Goal: Browse casually: Explore the website without a specific task or goal

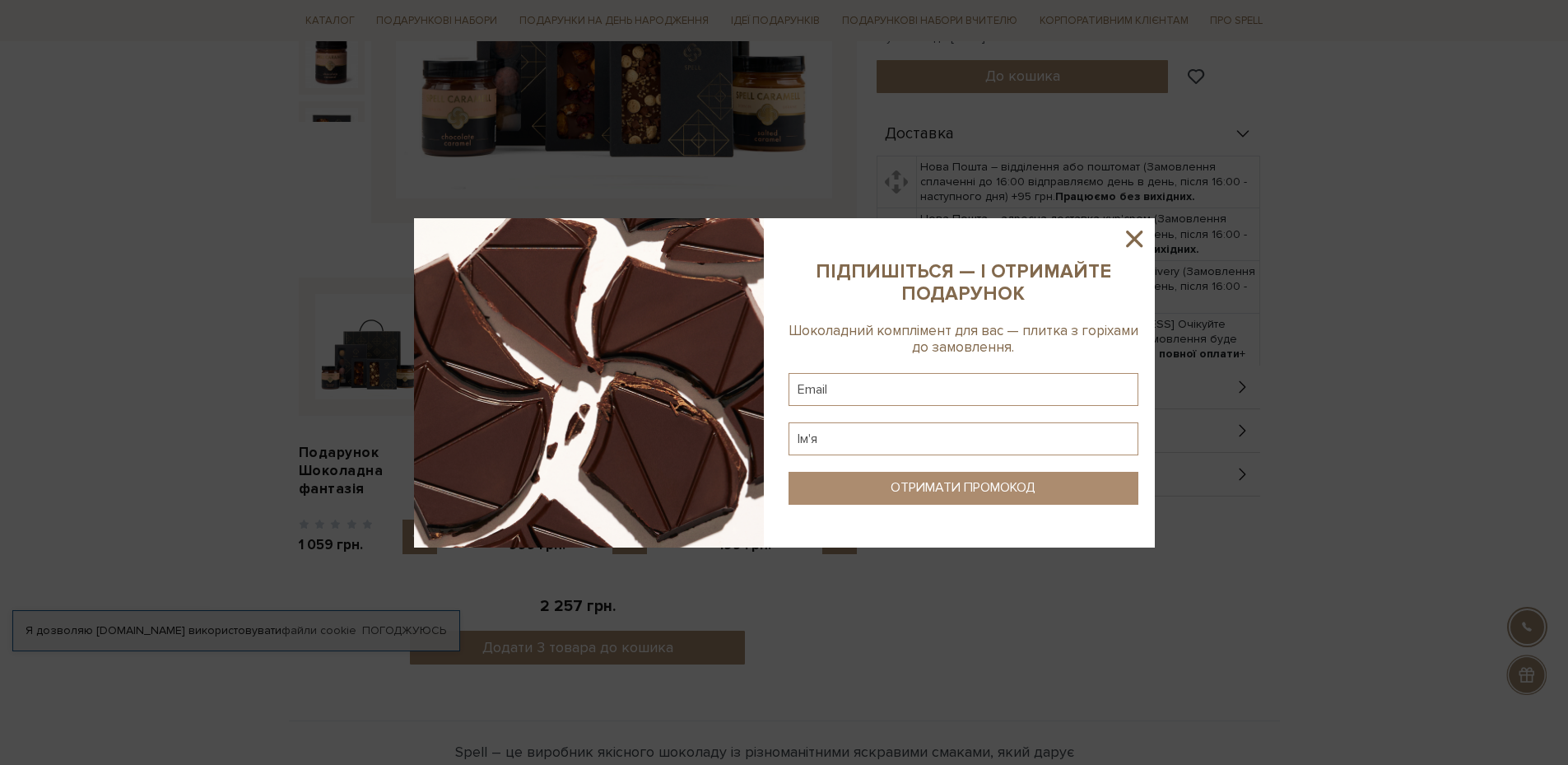
scroll to position [740, 0]
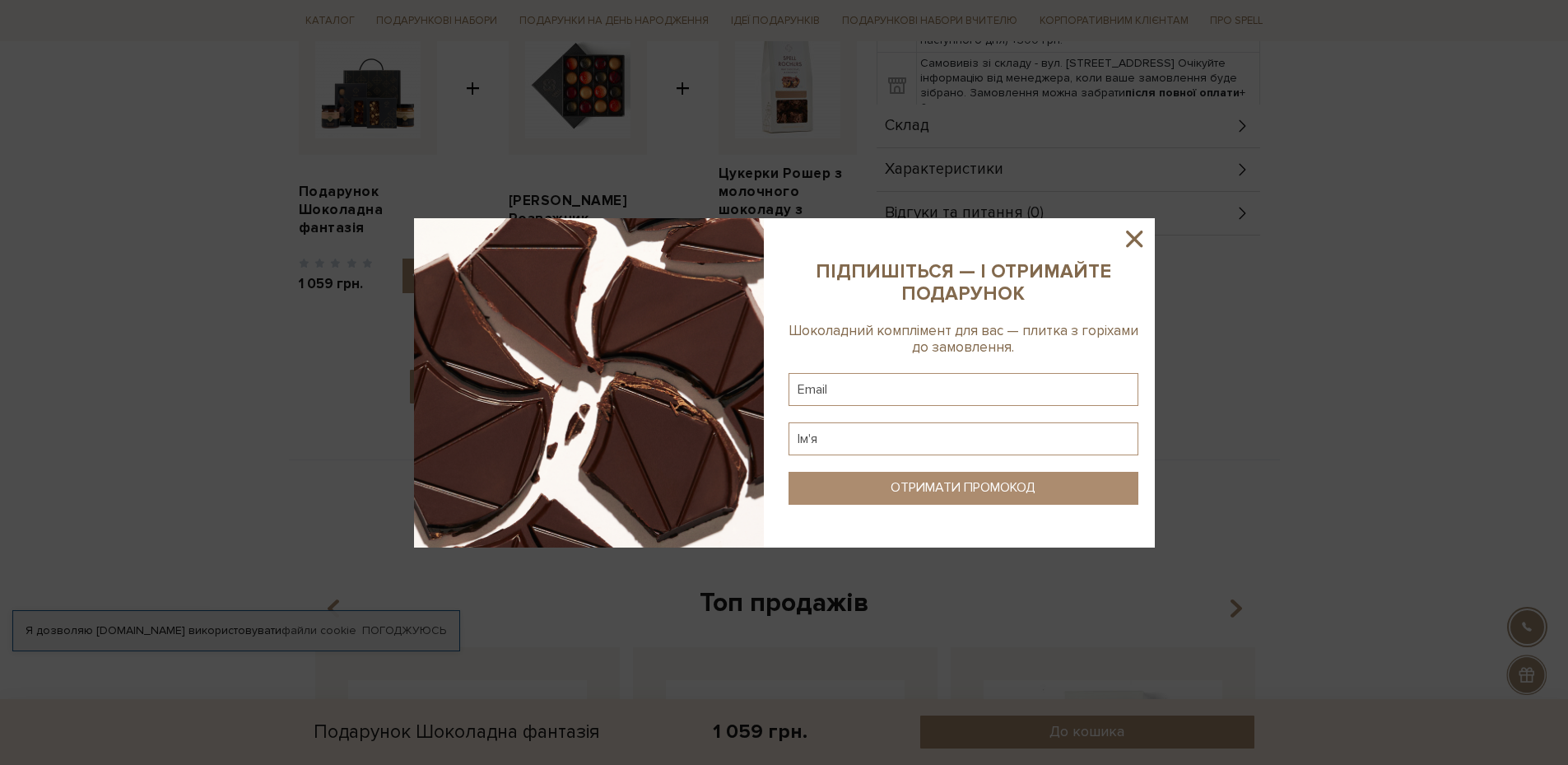
click at [1138, 240] on icon at bounding box center [1134, 239] width 28 height 28
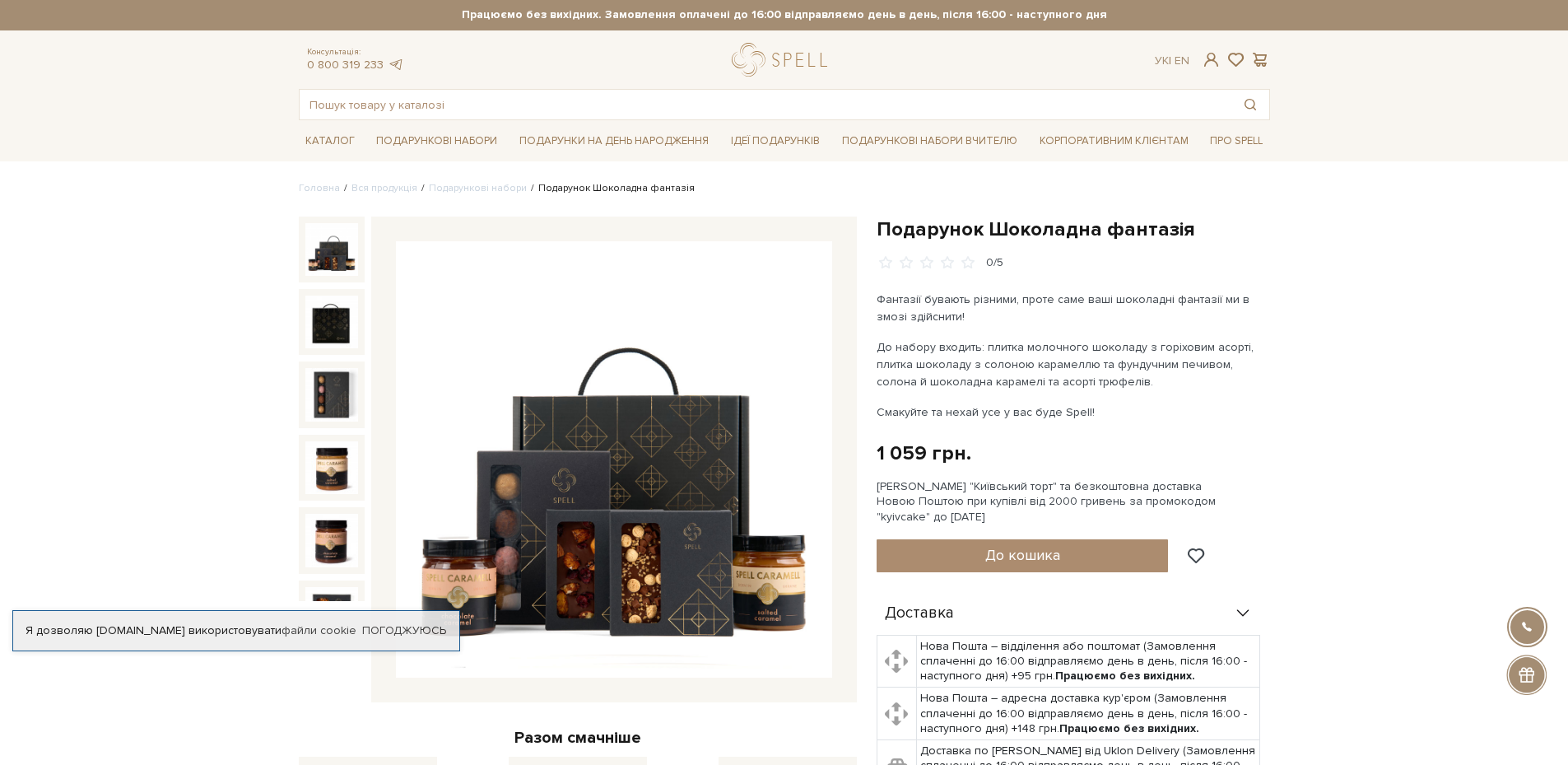
scroll to position [0, 0]
click at [331, 248] on img at bounding box center [332, 250] width 53 height 53
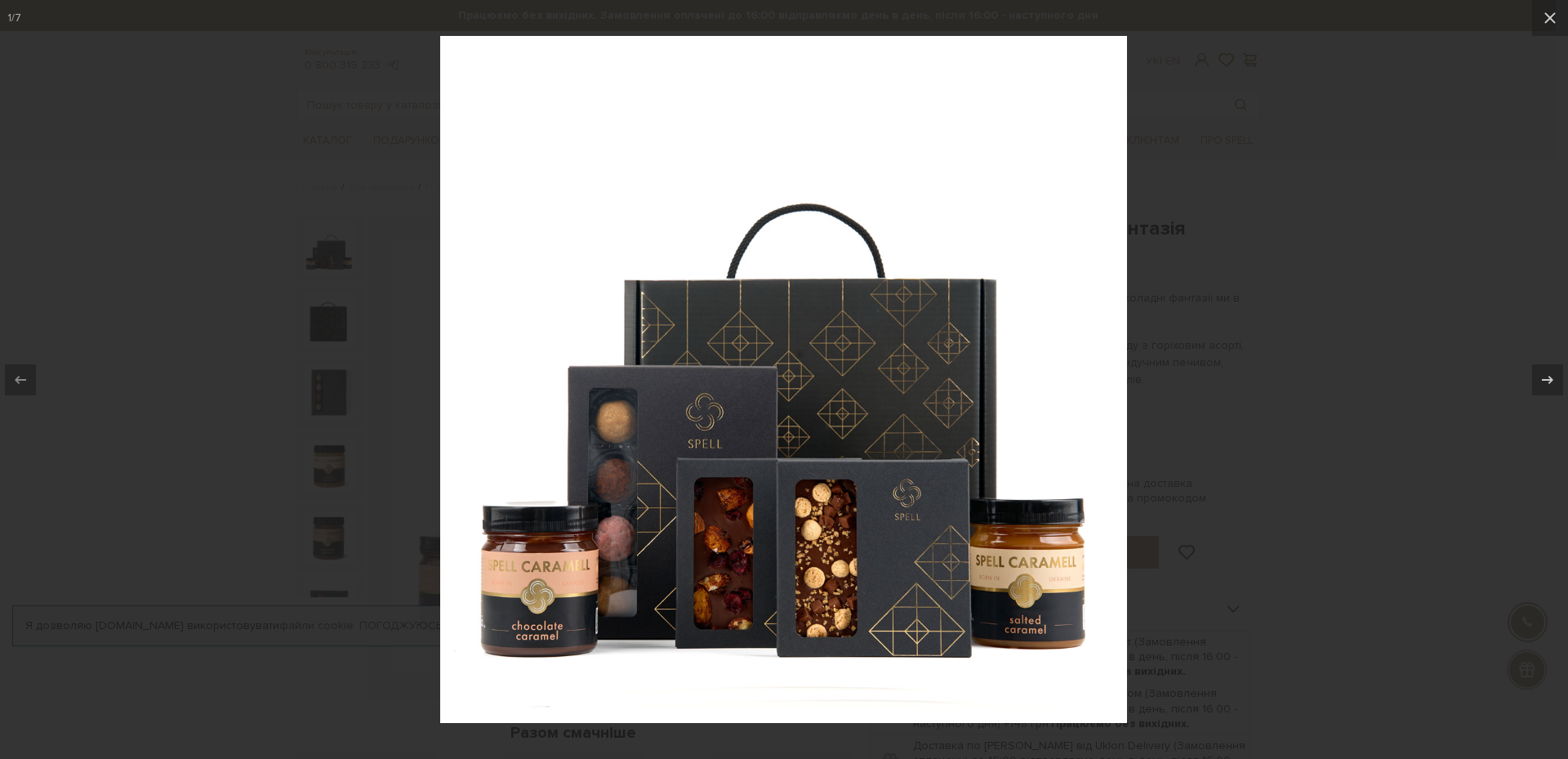
click at [338, 310] on div at bounding box center [784, 380] width 1568 height 759
click at [1553, 384] on icon at bounding box center [1547, 380] width 20 height 20
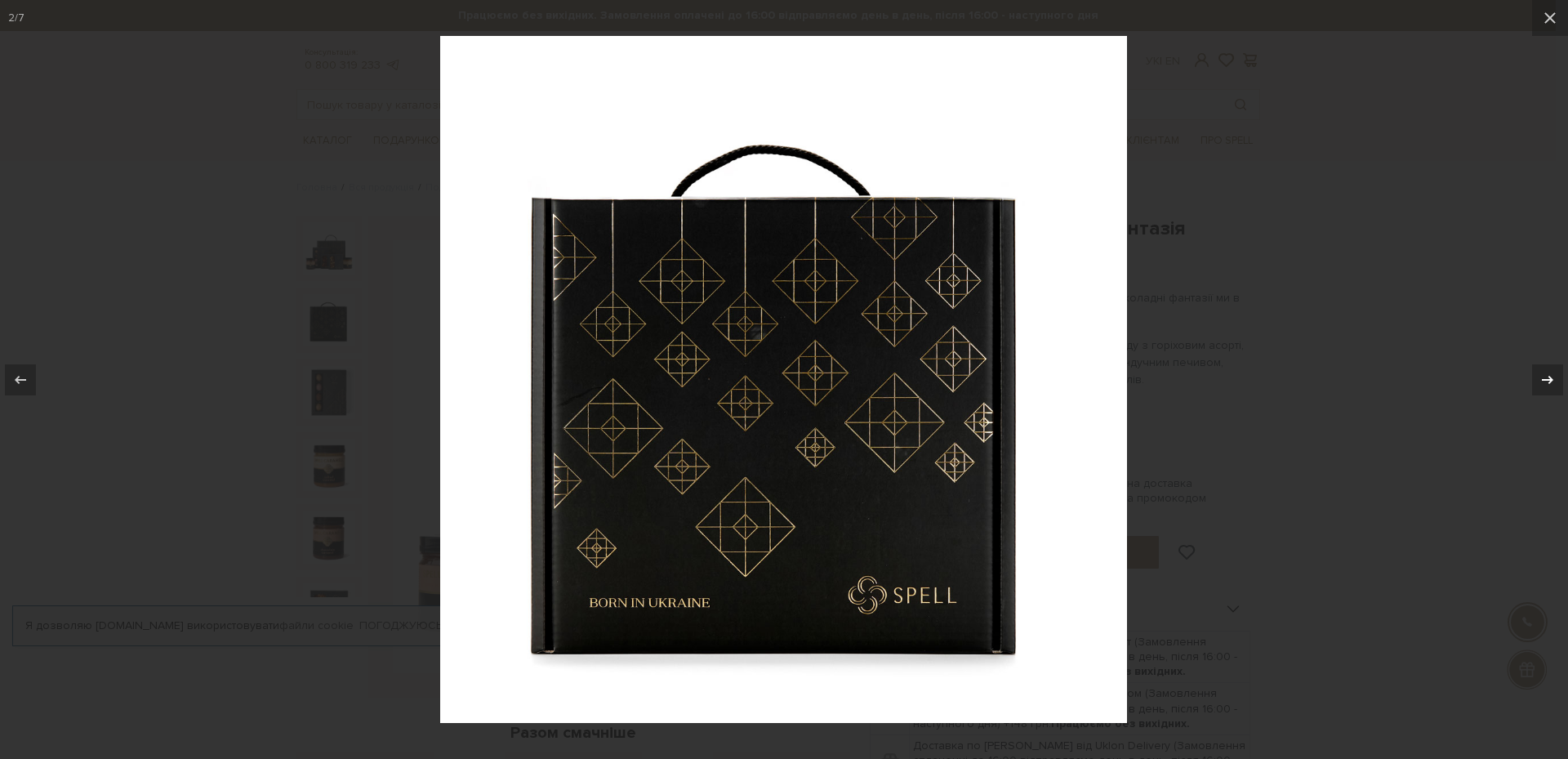
click at [1553, 384] on icon at bounding box center [1547, 380] width 20 height 20
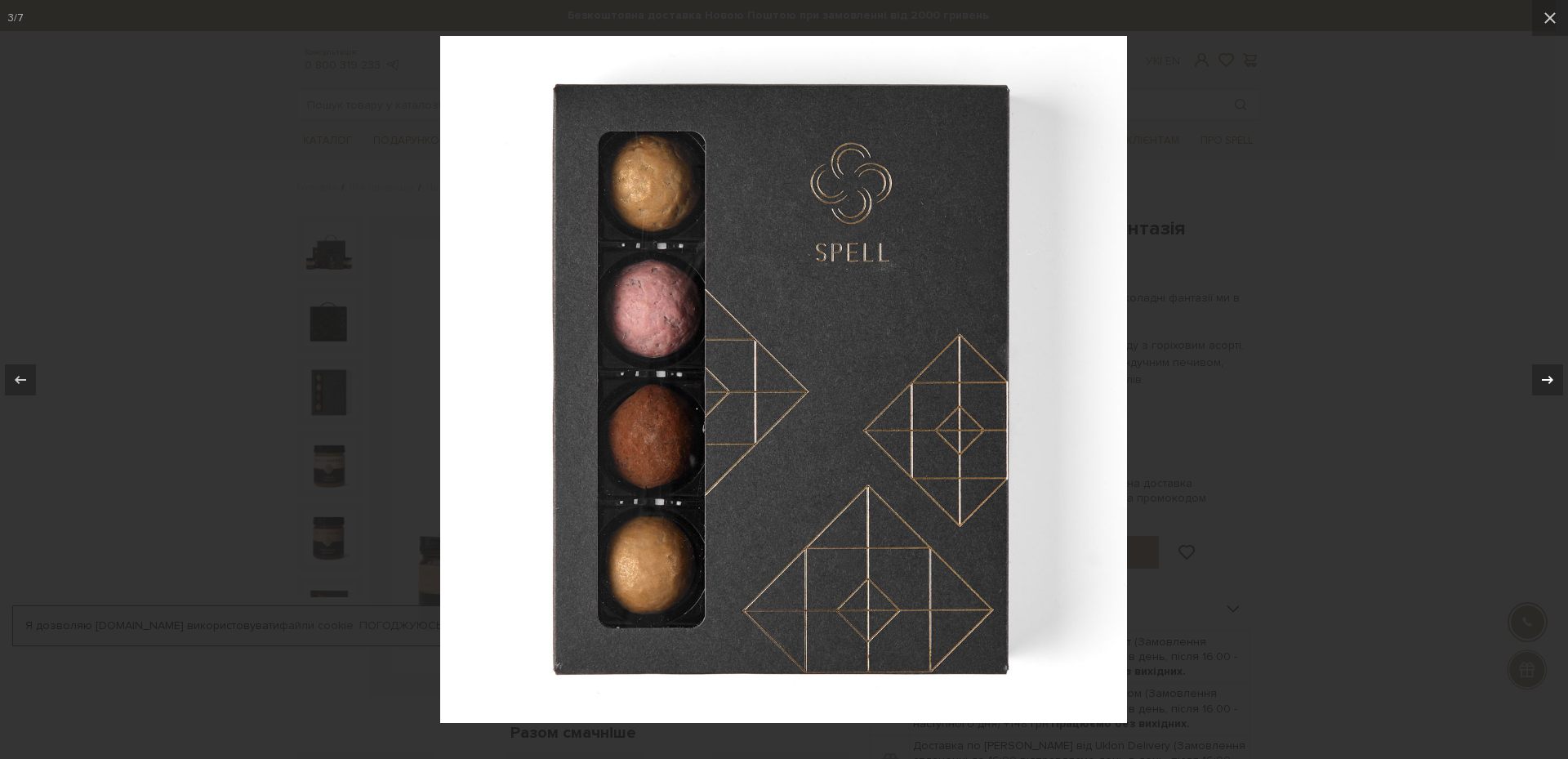
click at [1553, 383] on icon at bounding box center [1547, 380] width 20 height 20
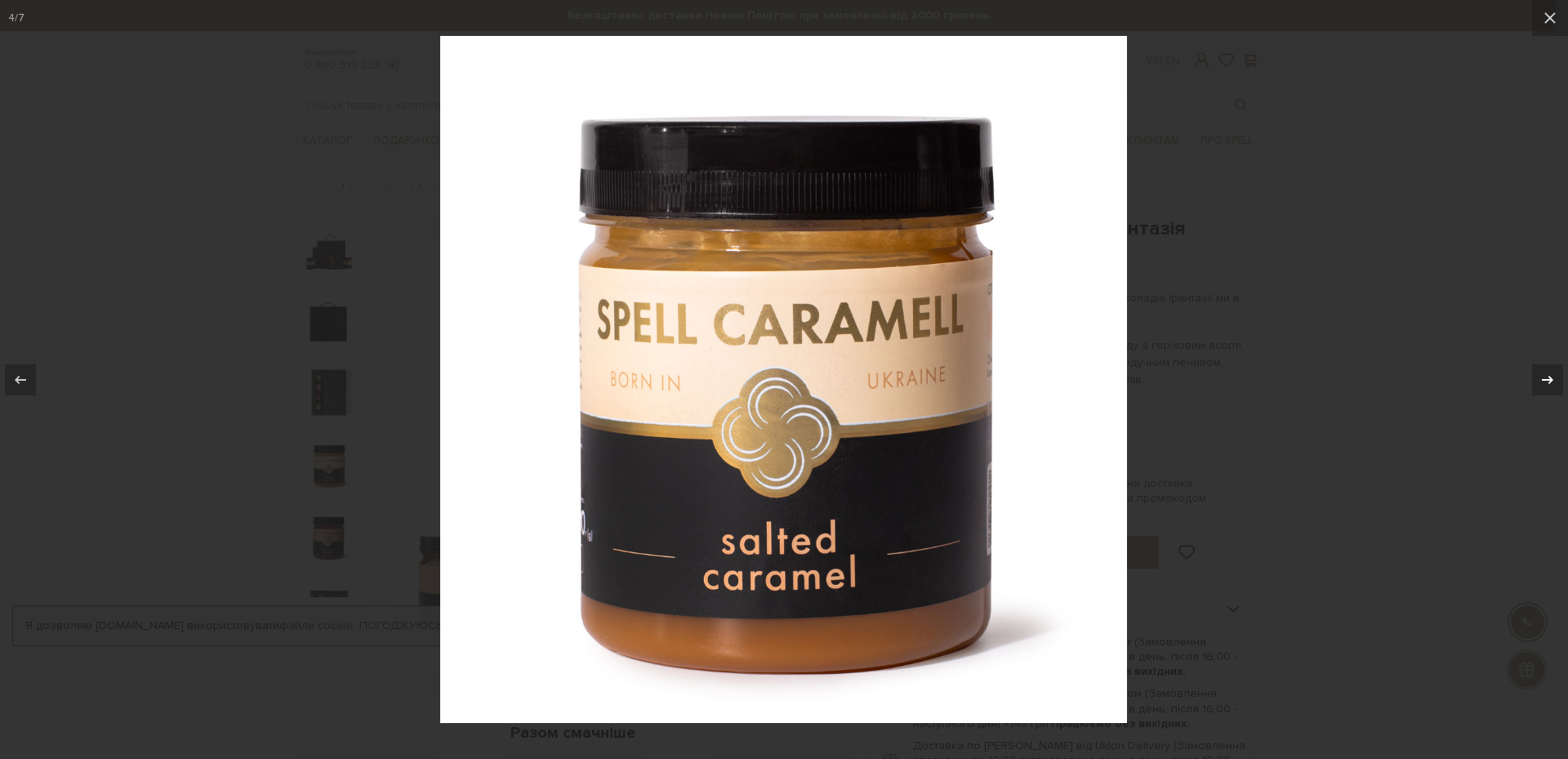
click at [1553, 383] on icon at bounding box center [1547, 380] width 20 height 20
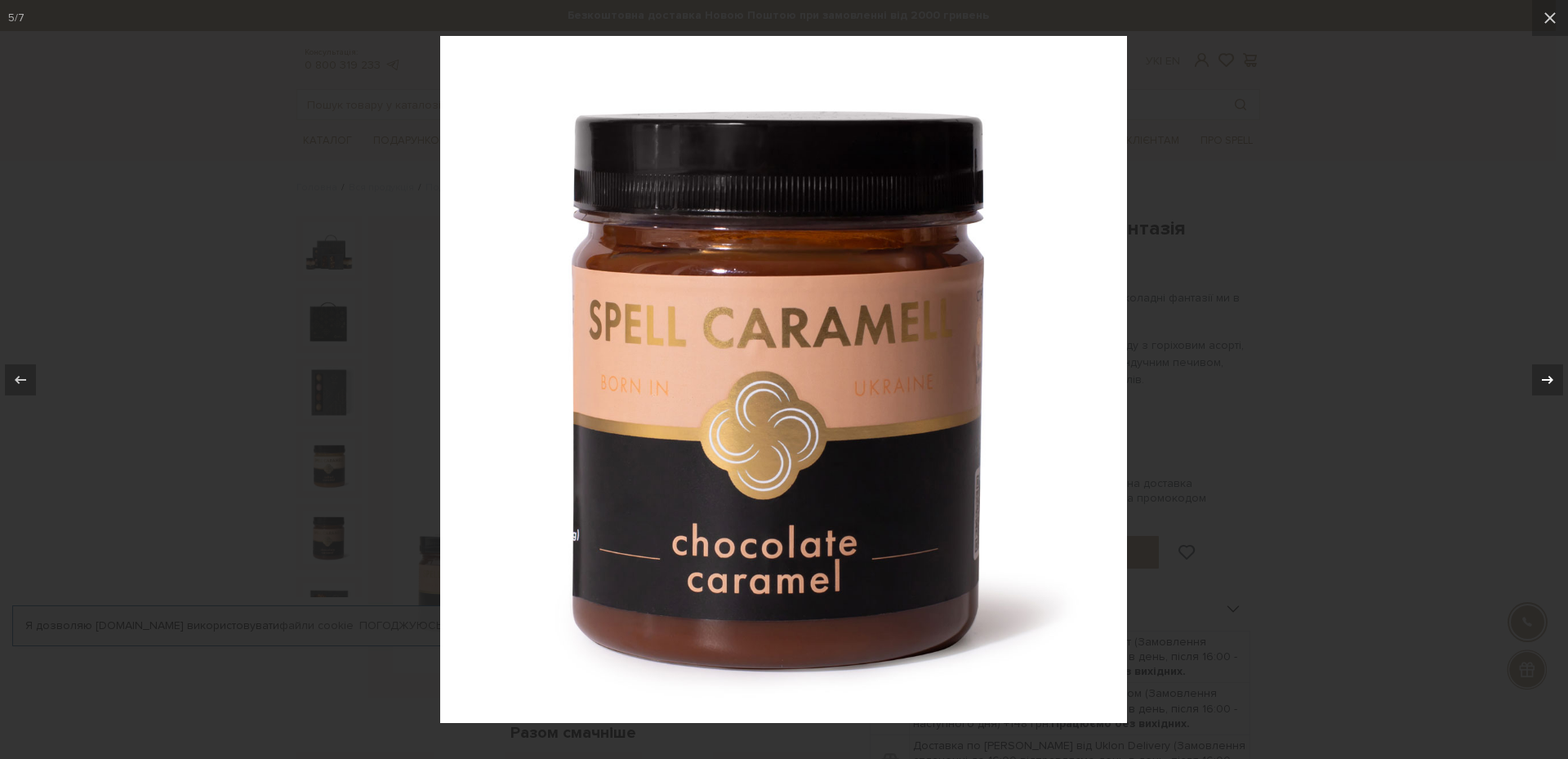
click at [1554, 382] on icon at bounding box center [1547, 380] width 20 height 20
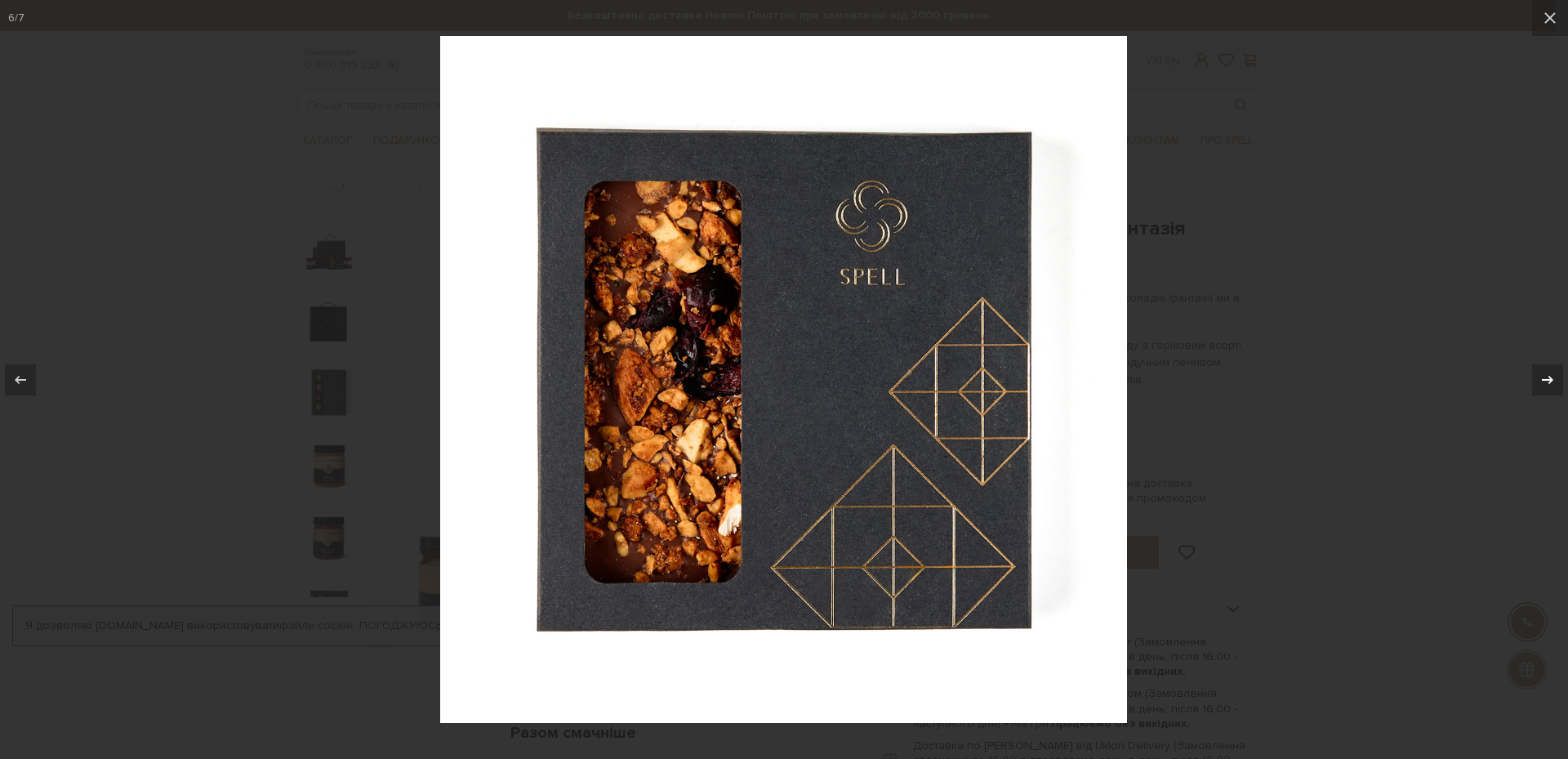
click at [1554, 382] on icon at bounding box center [1547, 380] width 20 height 20
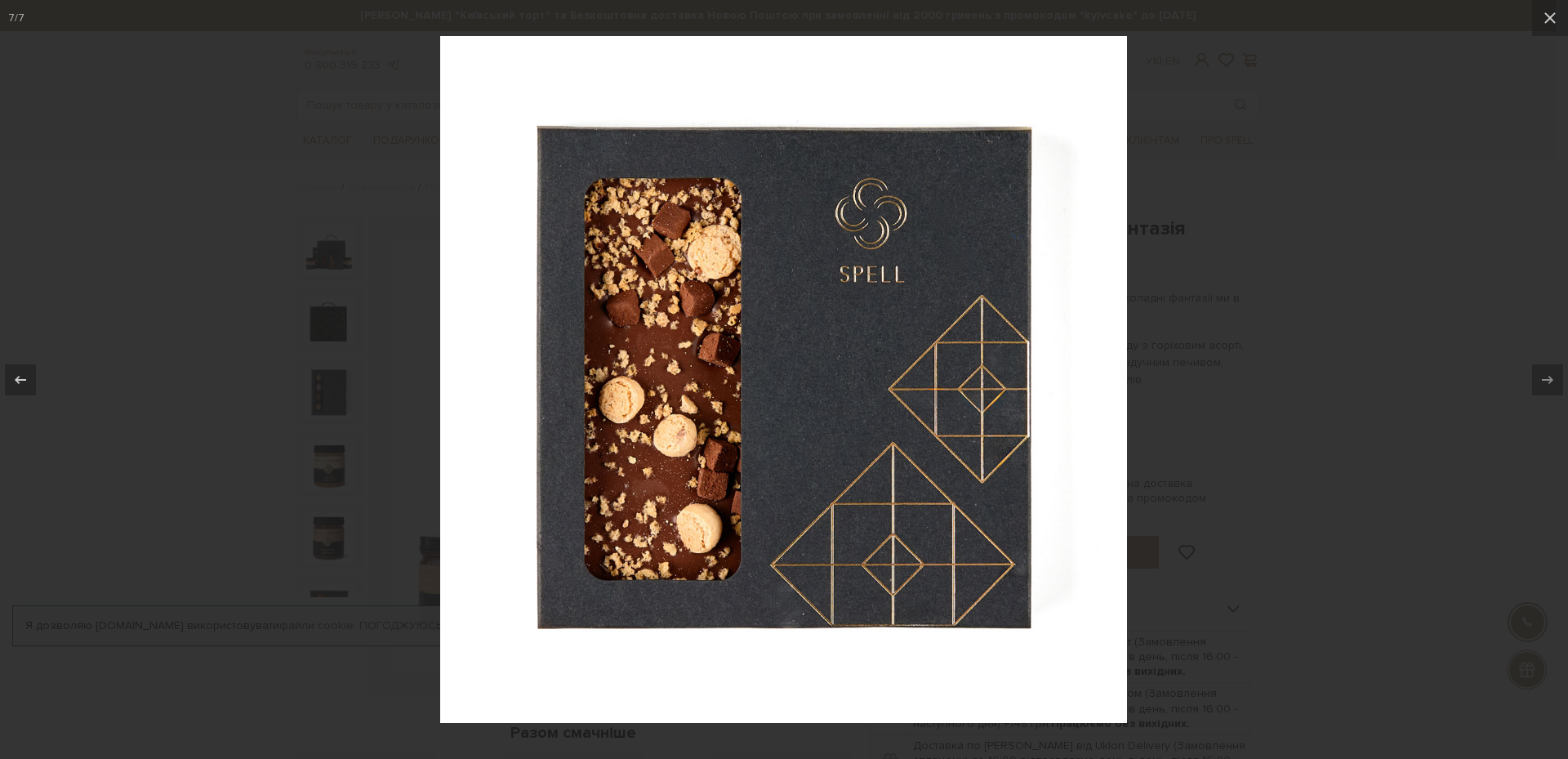
click at [1378, 345] on div at bounding box center [784, 380] width 1568 height 759
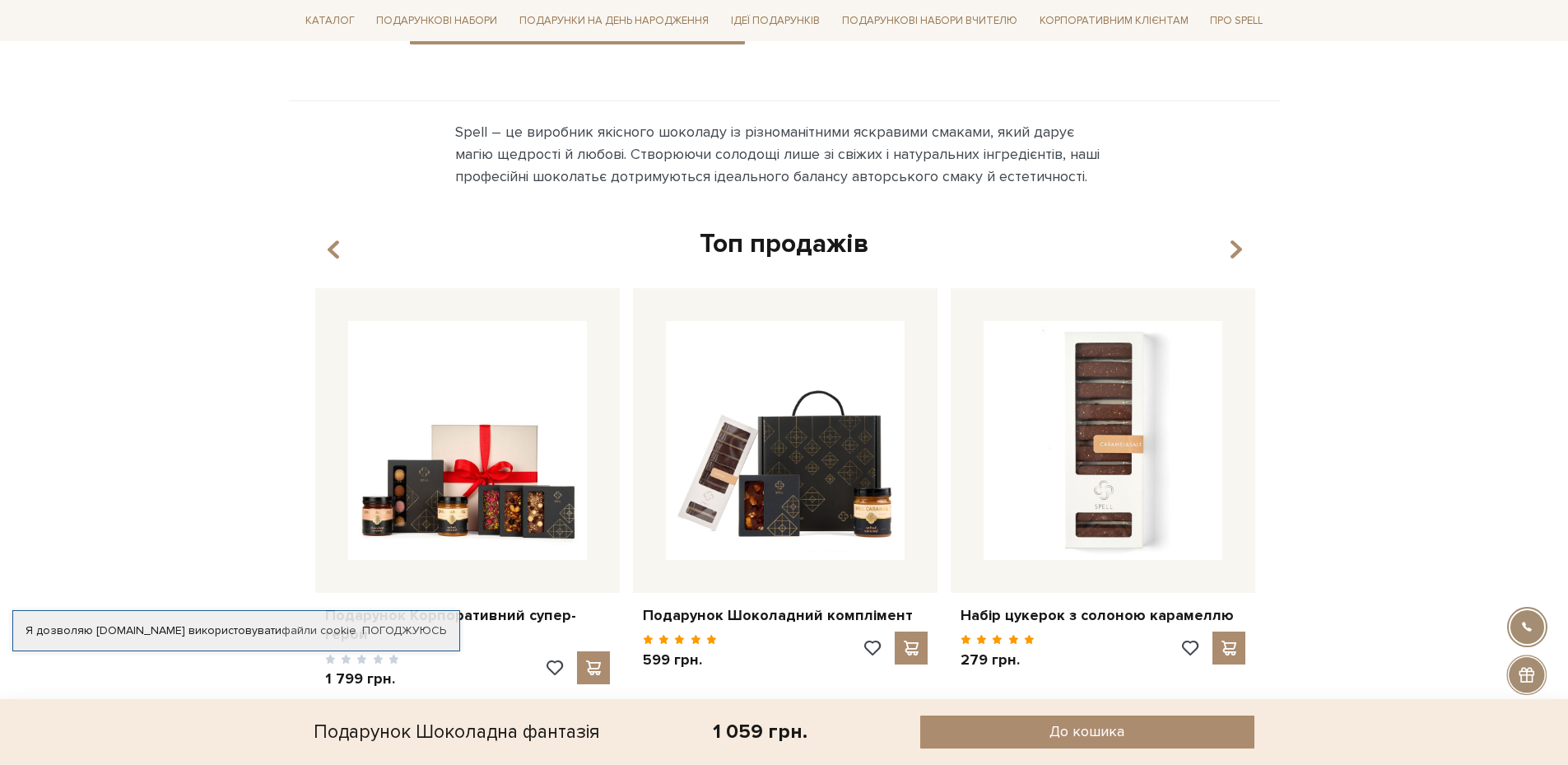
scroll to position [606, 0]
